Goal: Communication & Community: Participate in discussion

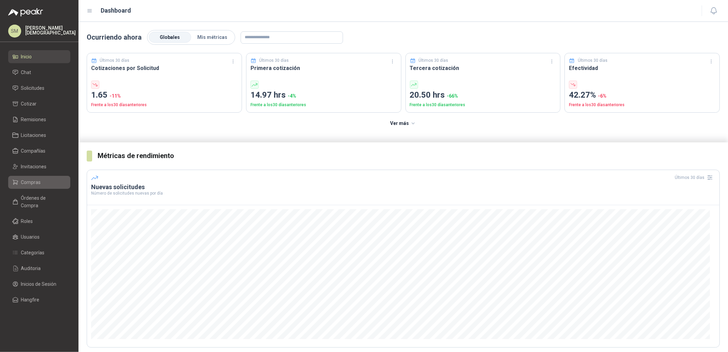
click at [30, 183] on span "Compras" at bounding box center [31, 182] width 20 height 8
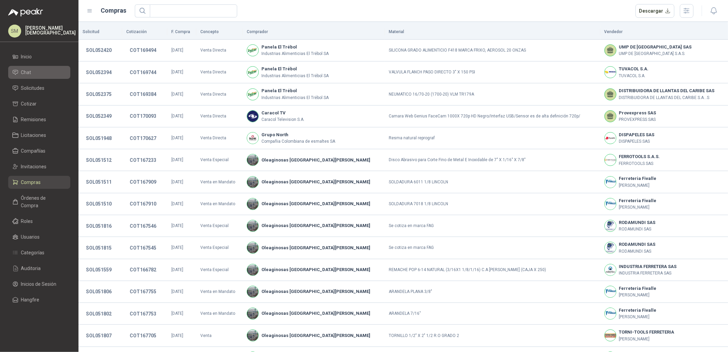
click at [33, 75] on li "Chat" at bounding box center [39, 73] width 54 height 8
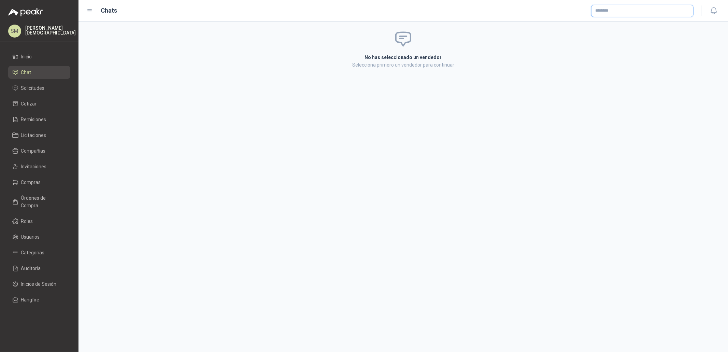
click at [633, 11] on input "text" at bounding box center [642, 11] width 102 height 12
type input "*"
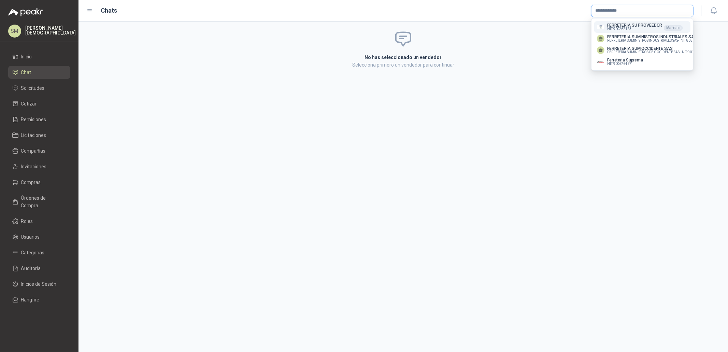
type input "**********"
click at [638, 26] on p "FERRETERIA SU PROVEEDOR" at bounding box center [634, 25] width 55 height 4
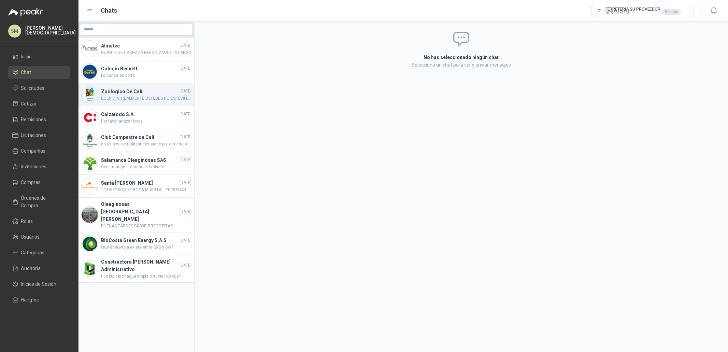
click at [143, 100] on span "BUEN DIA, REALMENTE USTEDES NO ESPECIFICAN SI QUIEREN REDONDA O CUADRADA, YO LE…" at bounding box center [146, 98] width 90 height 6
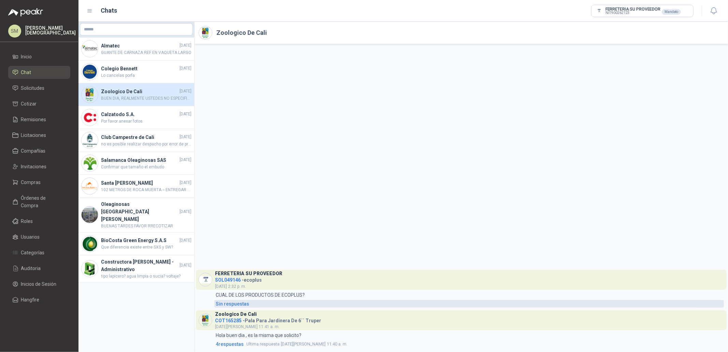
click at [237, 303] on div "Sin respuestas" at bounding box center [232, 304] width 33 height 8
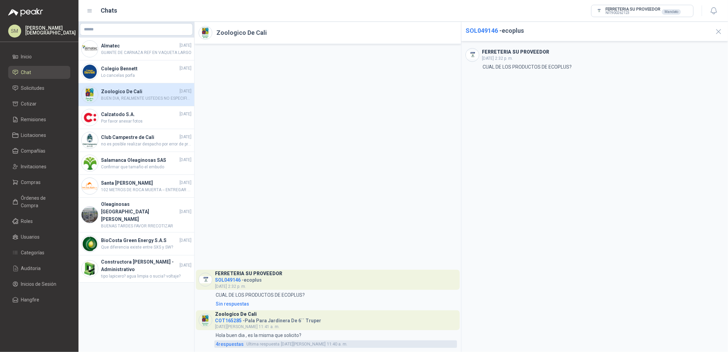
click at [226, 344] on span "4 respuesta s" at bounding box center [230, 344] width 28 height 8
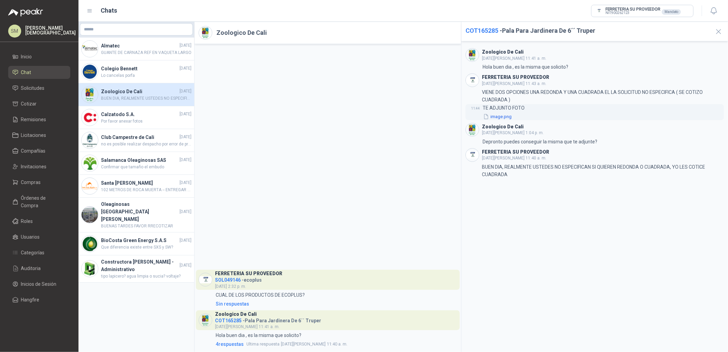
click at [504, 117] on button "image.png" at bounding box center [497, 116] width 30 height 7
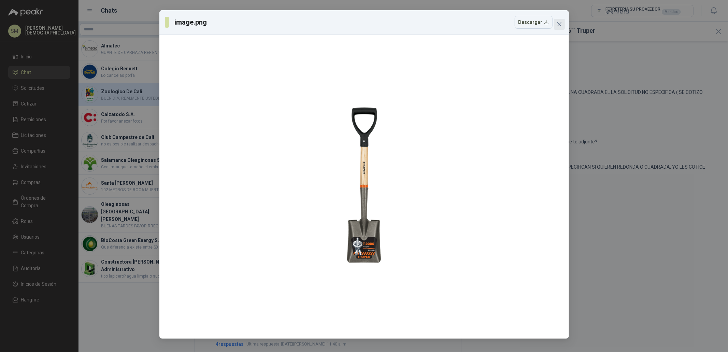
click at [561, 23] on icon "close" at bounding box center [559, 23] width 5 height 5
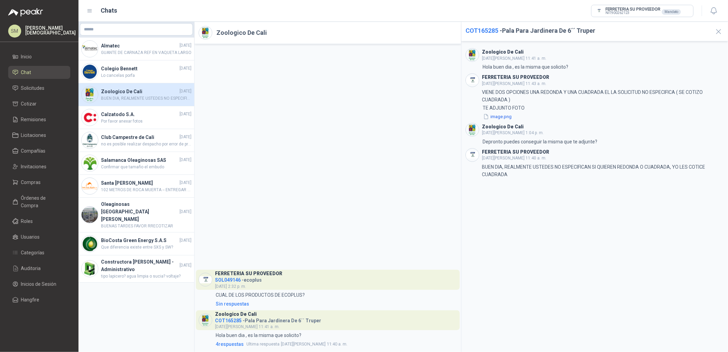
click at [220, 91] on div "FERRETERIA SU PROVEEDOR SOL049146 - ecoplus [DATE] 2:32 p. m. 2:32 CUAL DE LOS …" at bounding box center [327, 198] width 266 height 308
click at [37, 60] on li "Inicio" at bounding box center [39, 57] width 54 height 8
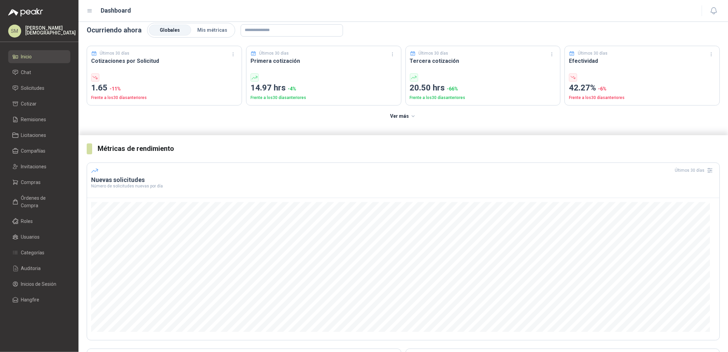
scroll to position [10, 0]
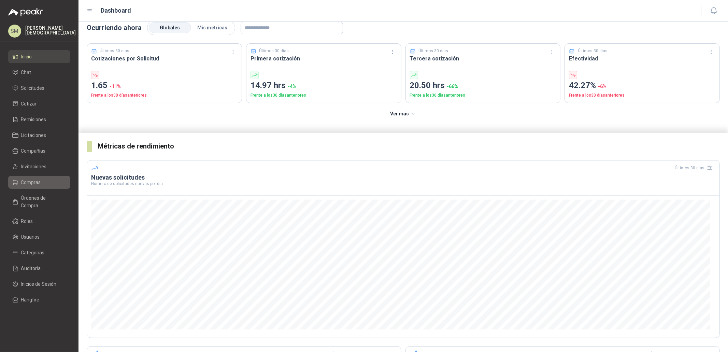
click at [35, 180] on span "Compras" at bounding box center [31, 182] width 20 height 8
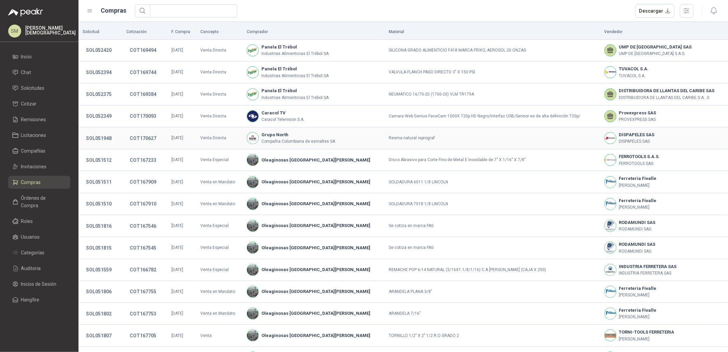
scroll to position [40, 0]
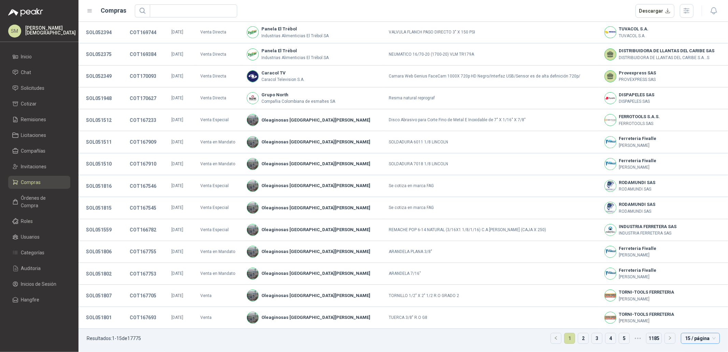
click at [686, 336] on span "15 / página" at bounding box center [700, 338] width 31 height 10
click at [692, 324] on div "100 / página" at bounding box center [700, 325] width 28 height 8
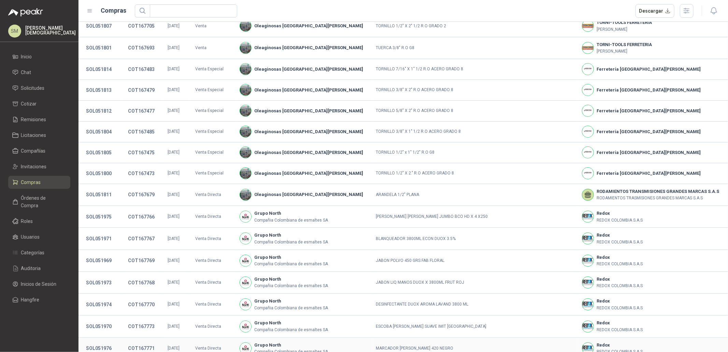
scroll to position [251, 0]
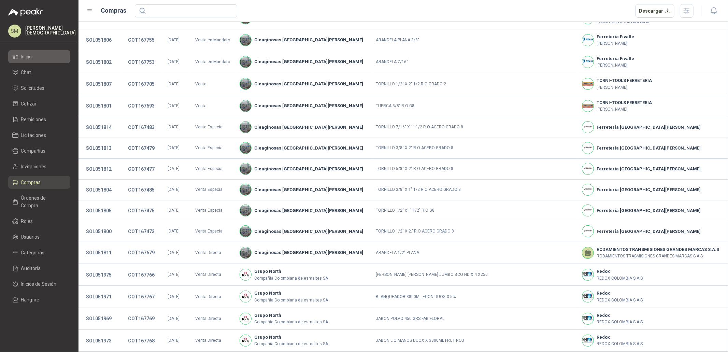
click at [19, 55] on li "Inicio" at bounding box center [39, 57] width 54 height 8
